Goal: Information Seeking & Learning: Learn about a topic

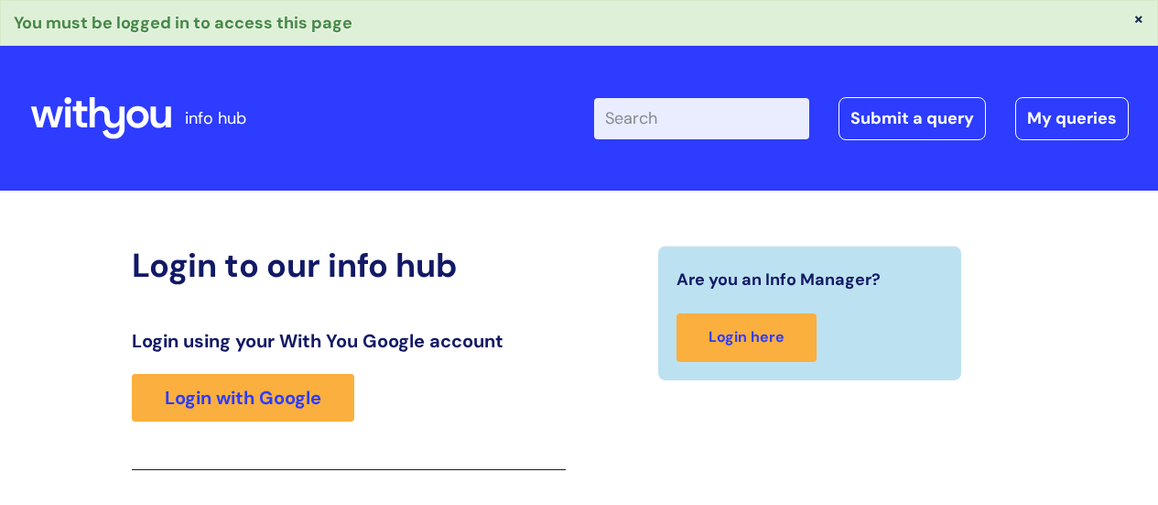
scroll to position [324, 0]
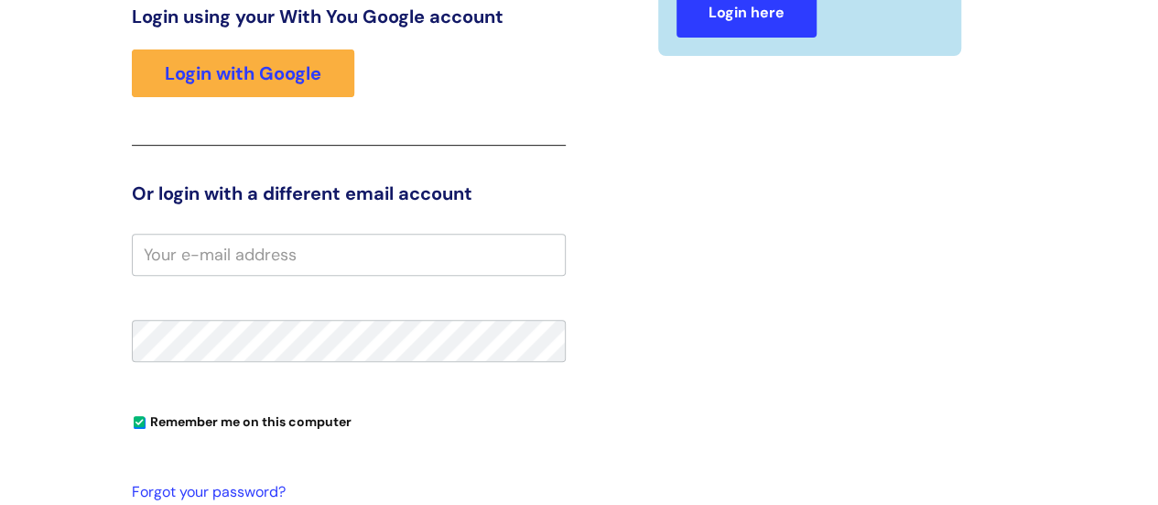
click at [773, 27] on link "Login here" at bounding box center [747, 13] width 140 height 49
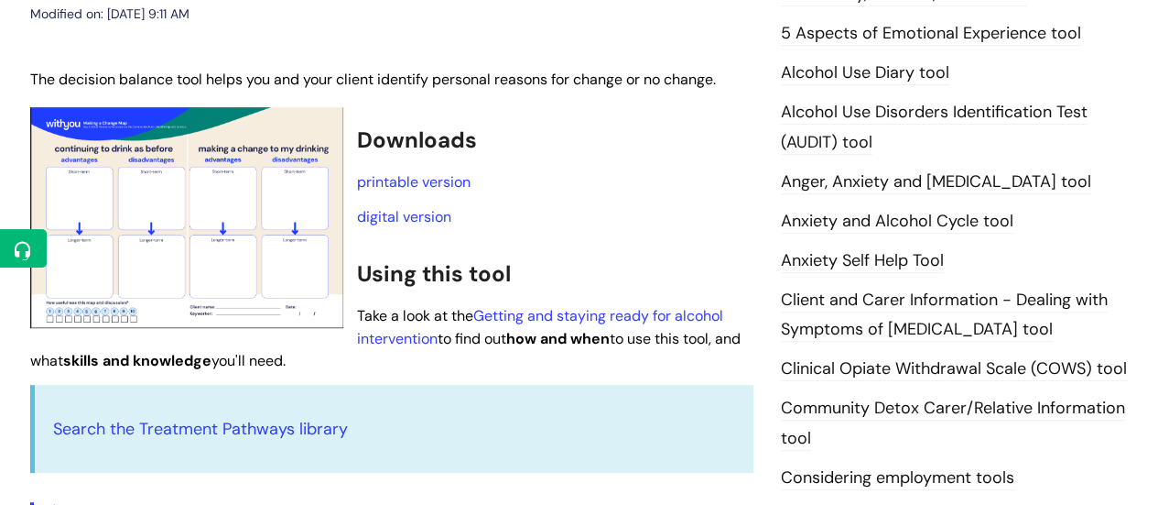
scroll to position [293, 0]
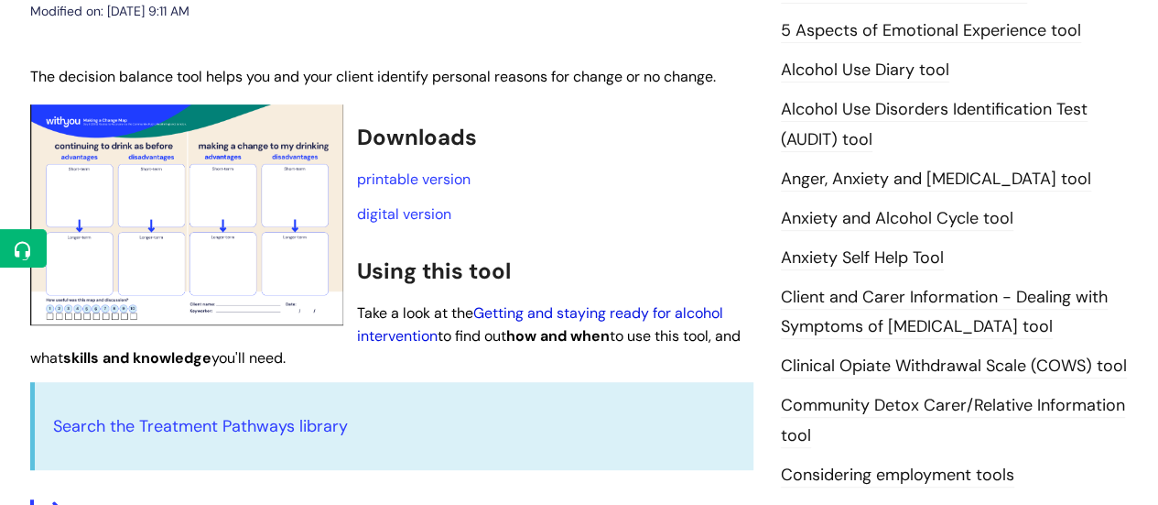
click at [521, 303] on link "Getting and staying ready for alcohol intervention" at bounding box center [540, 324] width 366 height 42
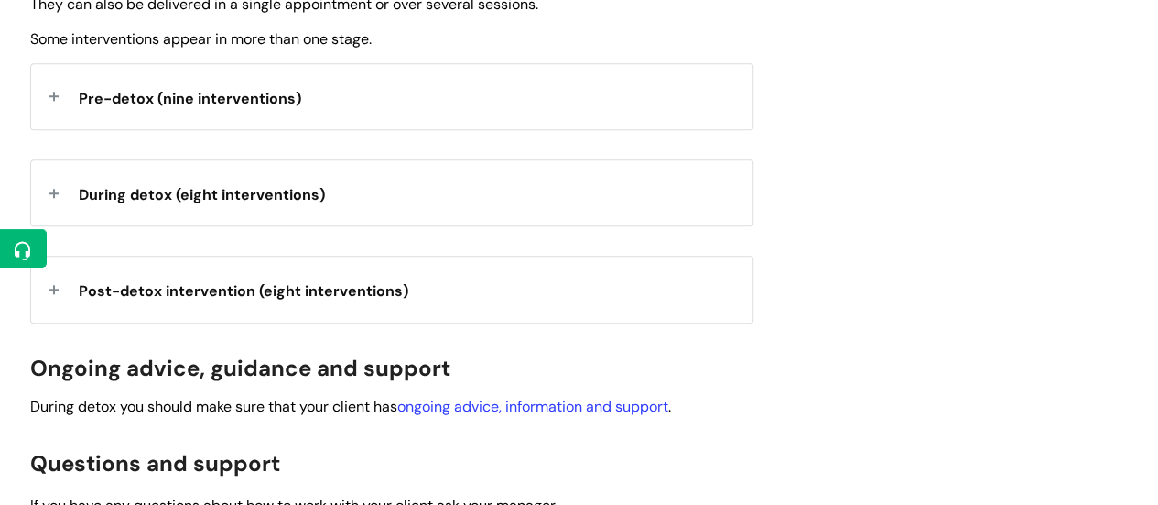
scroll to position [772, 0]
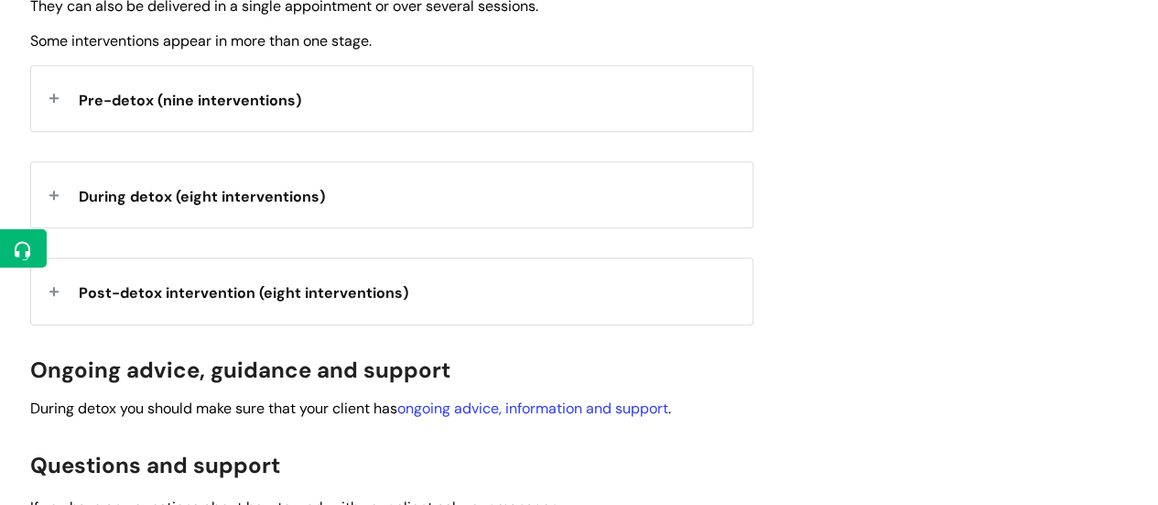
click at [375, 103] on div "Pre-detox (nine interventions)" at bounding box center [392, 98] width 722 height 65
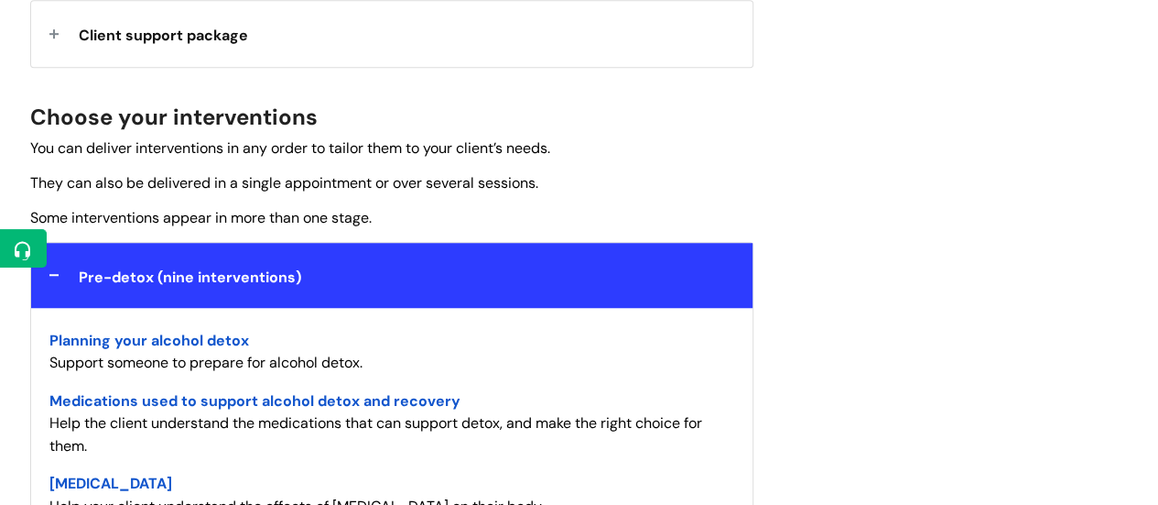
scroll to position [596, 0]
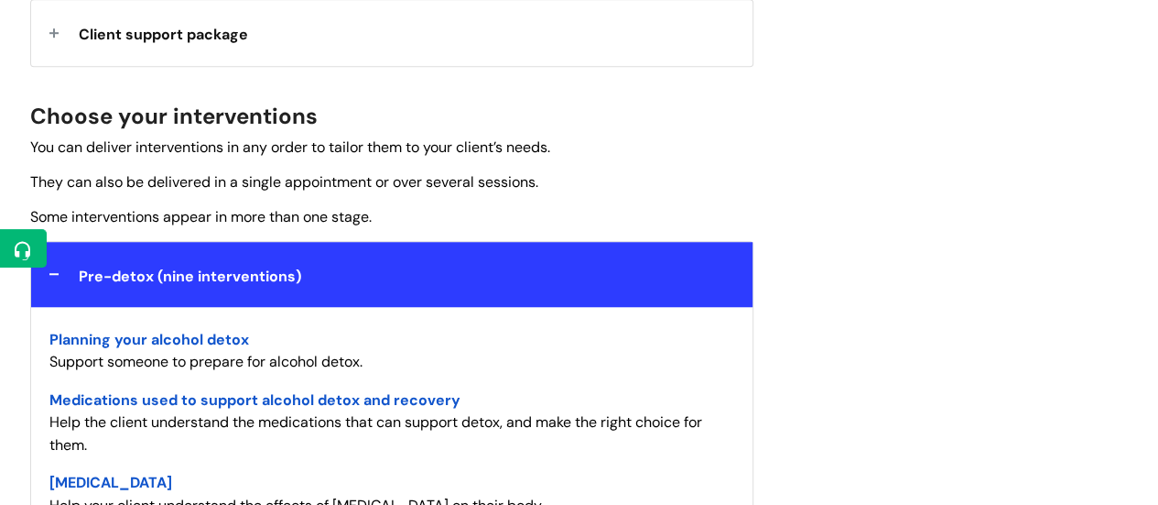
click at [334, 270] on div "Pre-detox (nine interventions)" at bounding box center [392, 274] width 722 height 65
